Goal: Check status: Check status

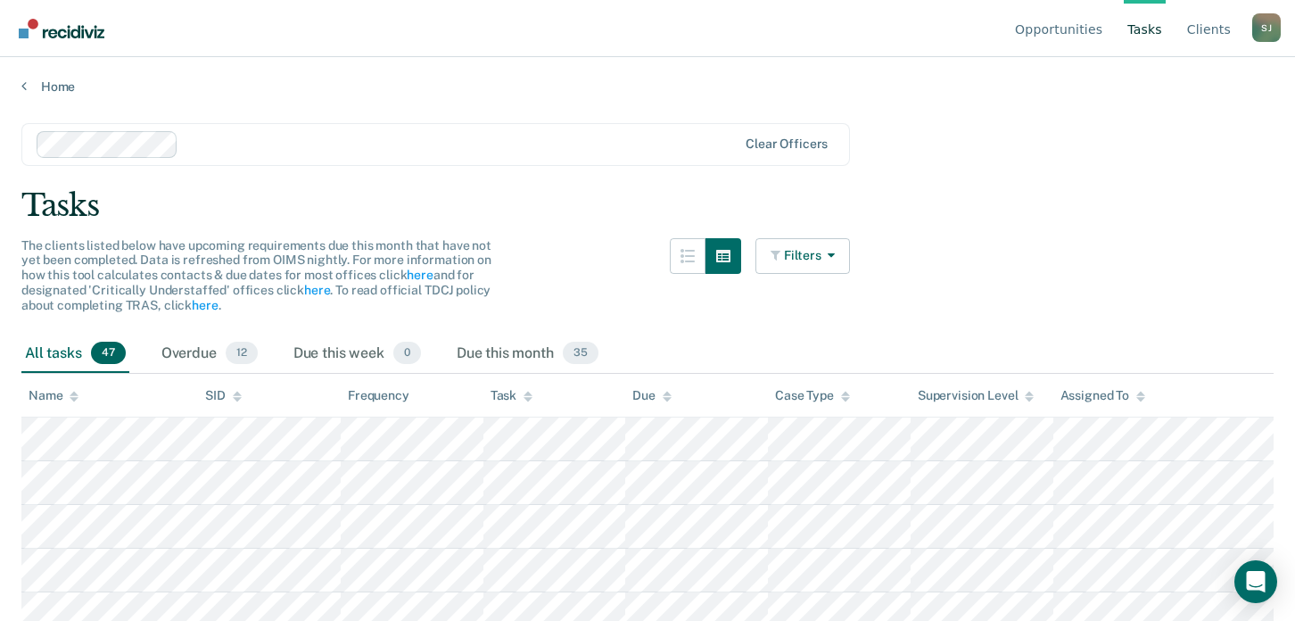
click at [1144, 31] on link "Tasks" at bounding box center [1144, 28] width 42 height 57
click at [1049, 31] on link "Opportunities" at bounding box center [1058, 28] width 95 height 57
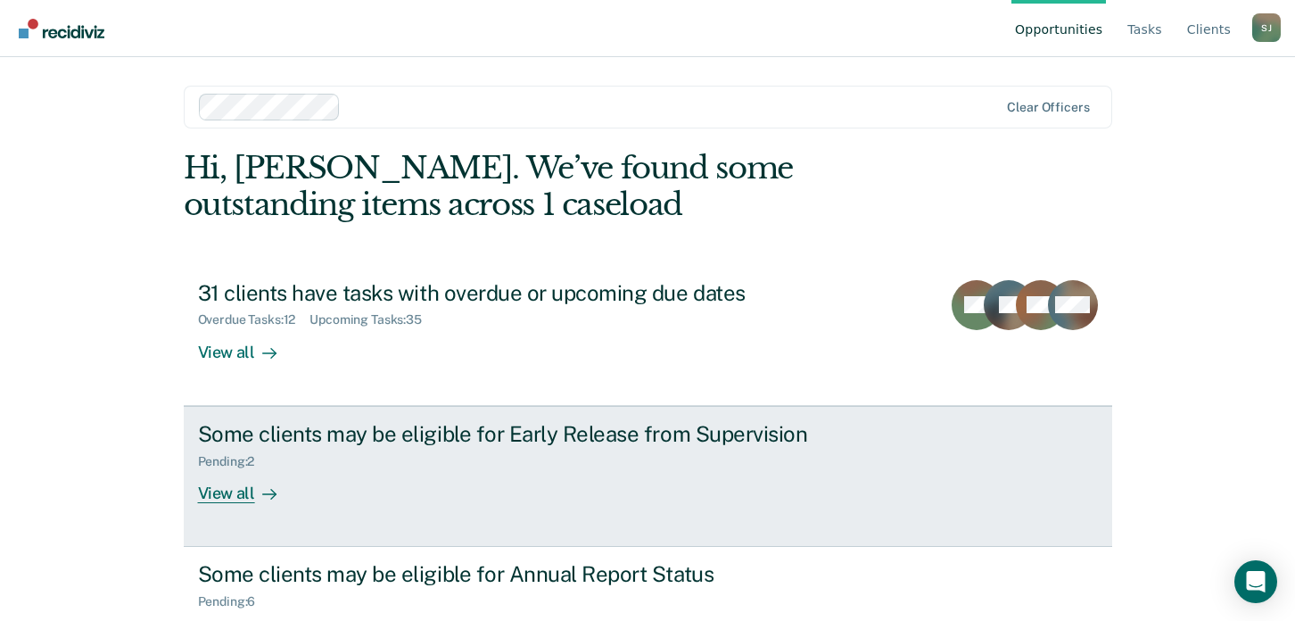
click at [218, 495] on div "View all" at bounding box center [248, 485] width 100 height 35
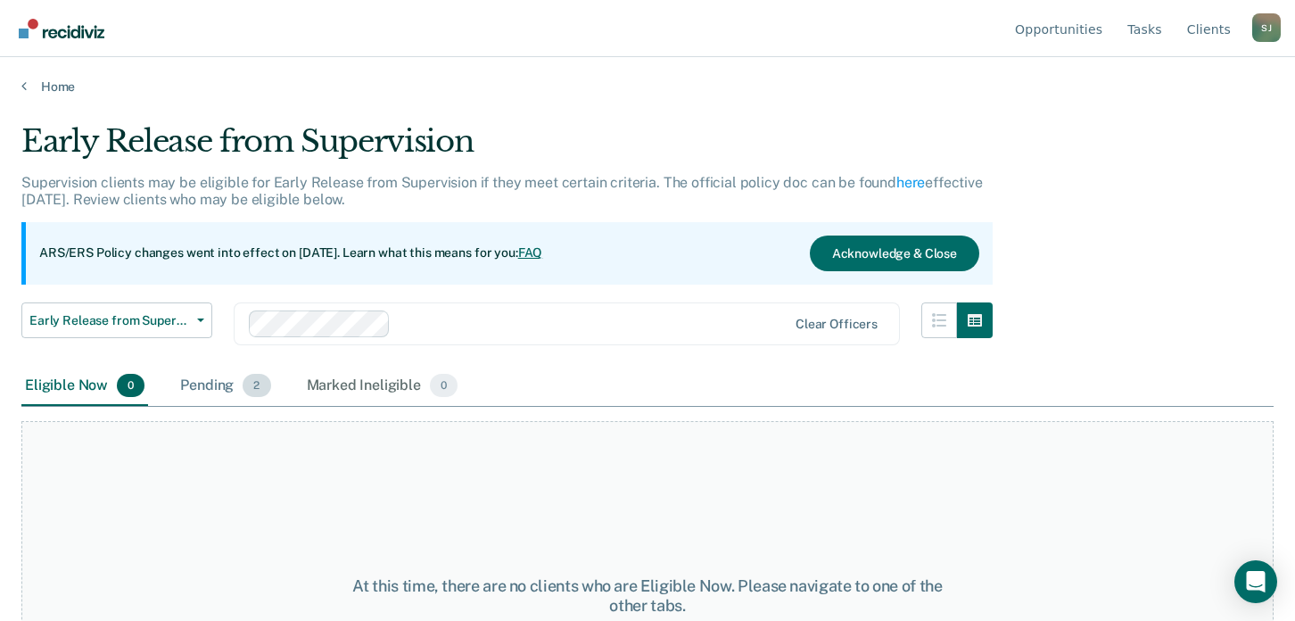
click at [208, 380] on div "Pending 2" at bounding box center [225, 385] width 97 height 39
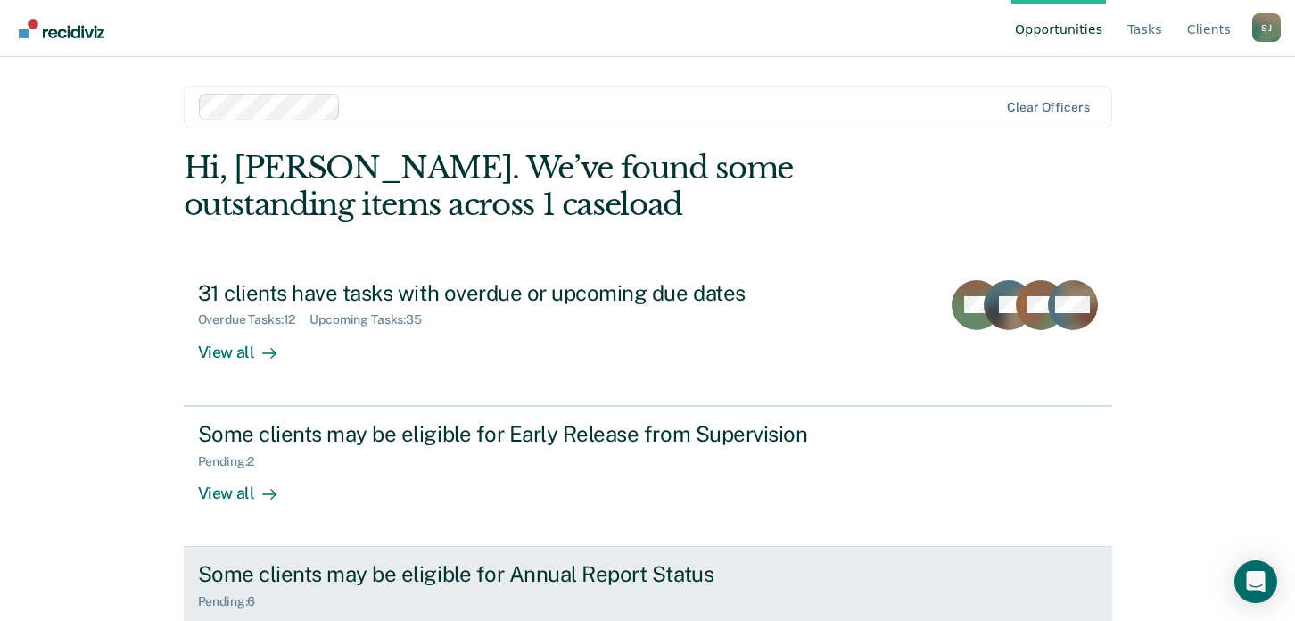
click at [225, 602] on div "Pending : 6" at bounding box center [234, 601] width 72 height 15
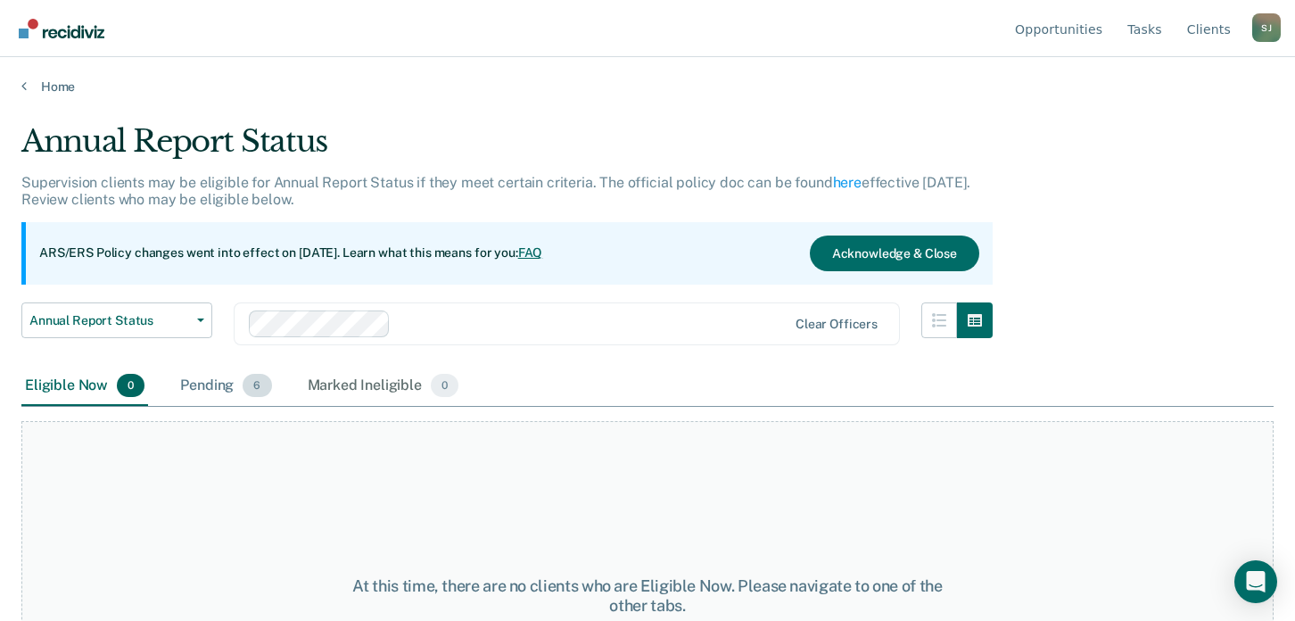
click at [227, 381] on div "Pending 6" at bounding box center [226, 385] width 98 height 39
